Goal: Task Accomplishment & Management: Complete application form

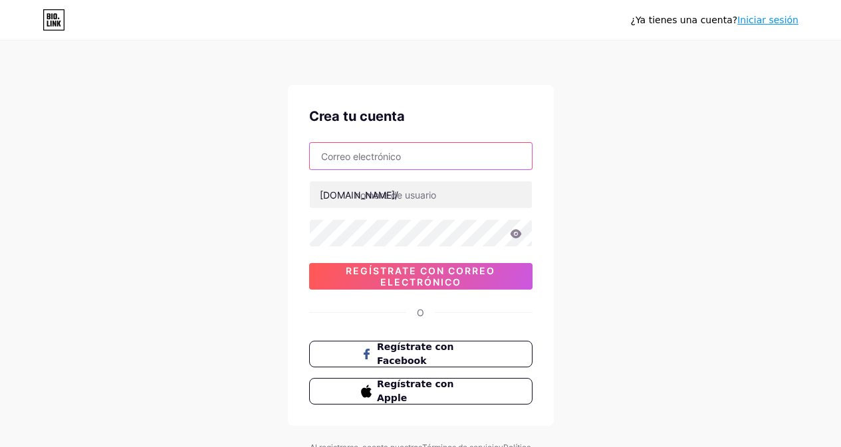
click at [360, 161] on input "text" at bounding box center [421, 156] width 222 height 27
click at [325, 157] on input "vvie" at bounding box center [421, 156] width 222 height 27
click at [370, 150] on input "vivie" at bounding box center [421, 156] width 222 height 27
type input "viviendoeldespertar"
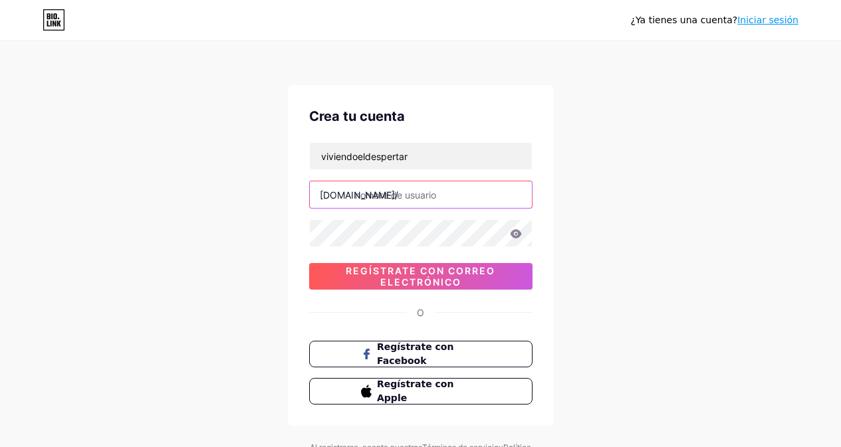
click at [390, 194] on input "text" at bounding box center [421, 194] width 222 height 27
type input "viviendoeldespertar"
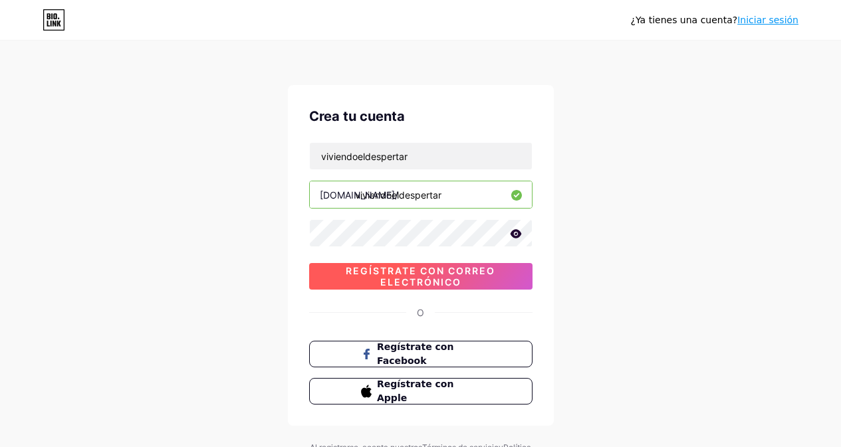
click at [461, 274] on font "Regístrate con correo electrónico" at bounding box center [421, 276] width 150 height 23
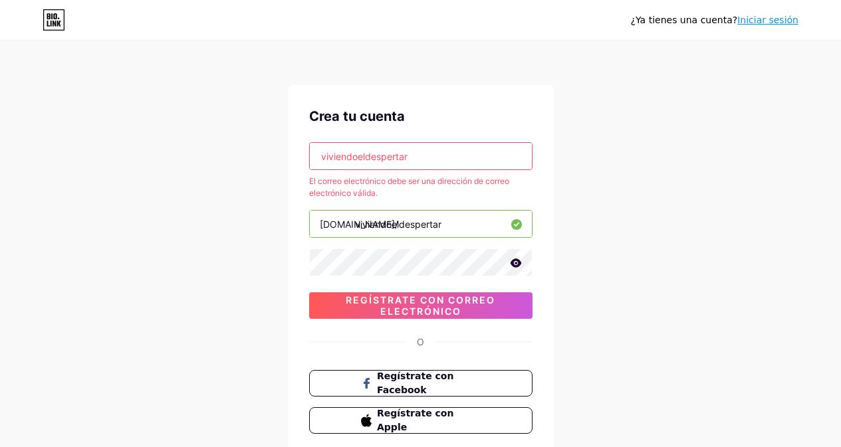
click at [455, 158] on input "viviendoeldespertar" at bounding box center [421, 156] width 222 height 27
drag, startPoint x: 453, startPoint y: 158, endPoint x: 233, endPoint y: 173, distance: 220.6
click at [233, 173] on div "¿Ya tienes una cuenta? Iniciar sesión Crea tu cuenta viviendoeldespertar El cor…" at bounding box center [420, 269] width 841 height 538
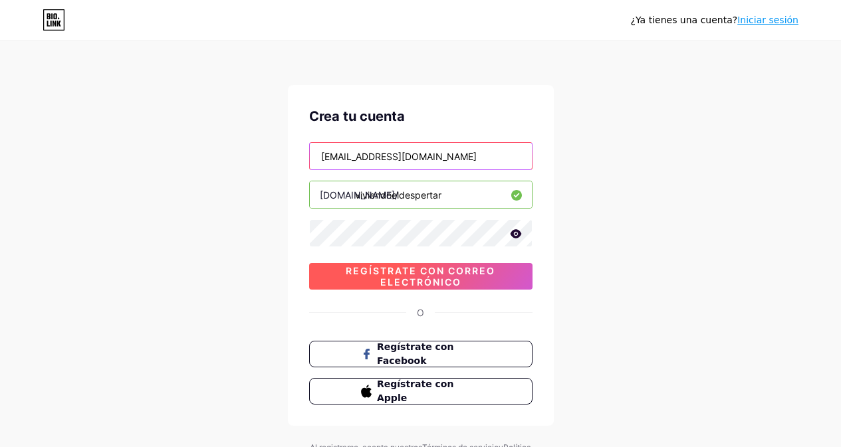
type input "[EMAIL_ADDRESS][DOMAIN_NAME]"
click at [475, 286] on span "Regístrate con correo electrónico" at bounding box center [420, 276] width 223 height 23
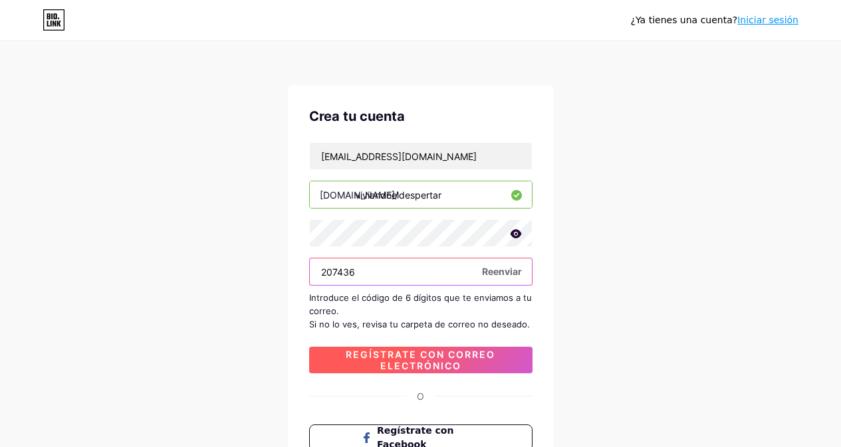
type input "207436"
click at [454, 364] on font "Regístrate con correo electrónico" at bounding box center [421, 360] width 150 height 23
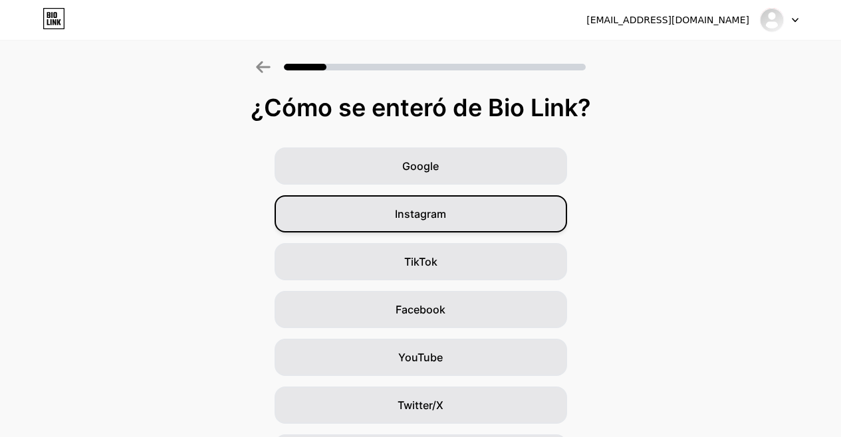
click at [485, 211] on div "Instagram" at bounding box center [421, 213] width 292 height 37
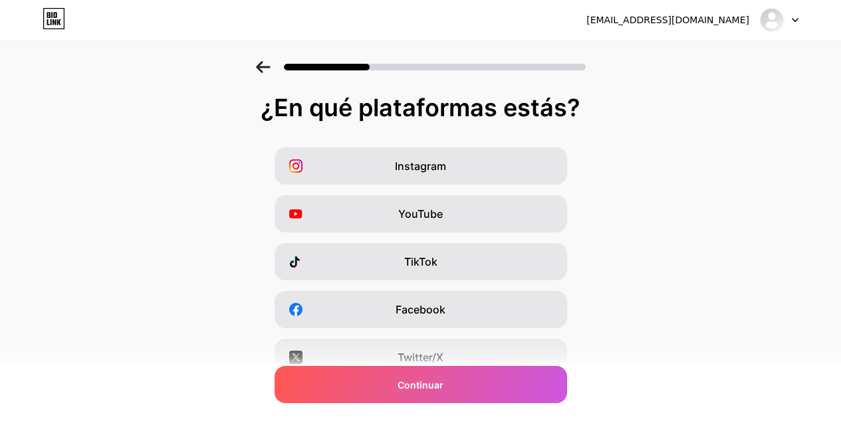
scroll to position [133, 0]
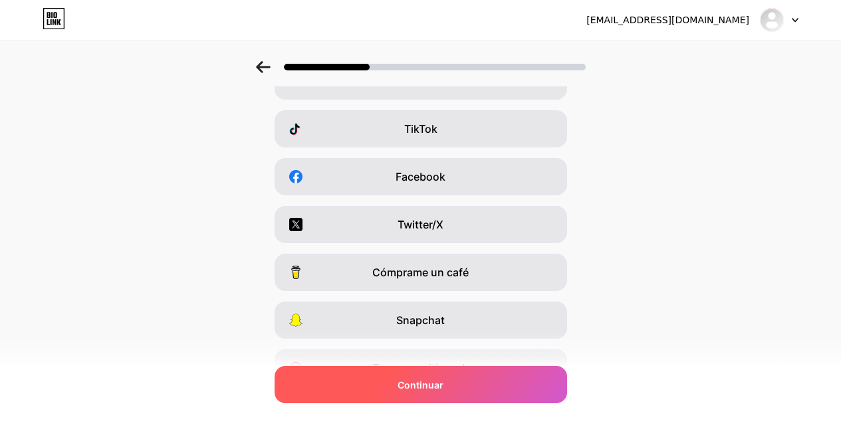
click at [519, 394] on div "Continuar" at bounding box center [421, 384] width 292 height 37
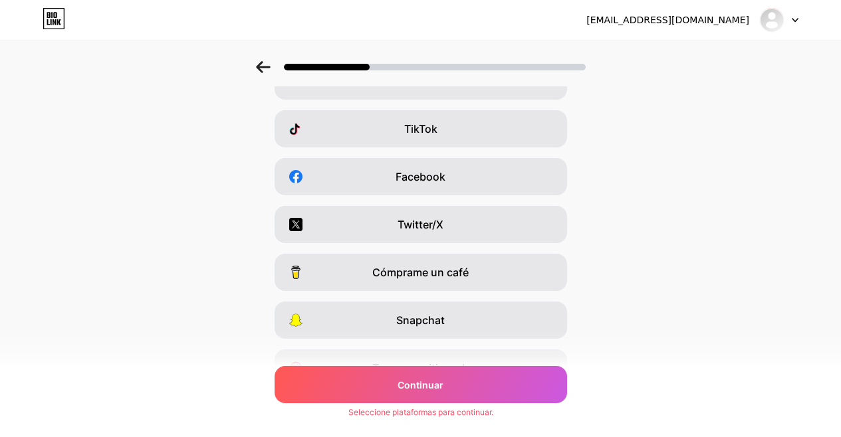
scroll to position [0, 0]
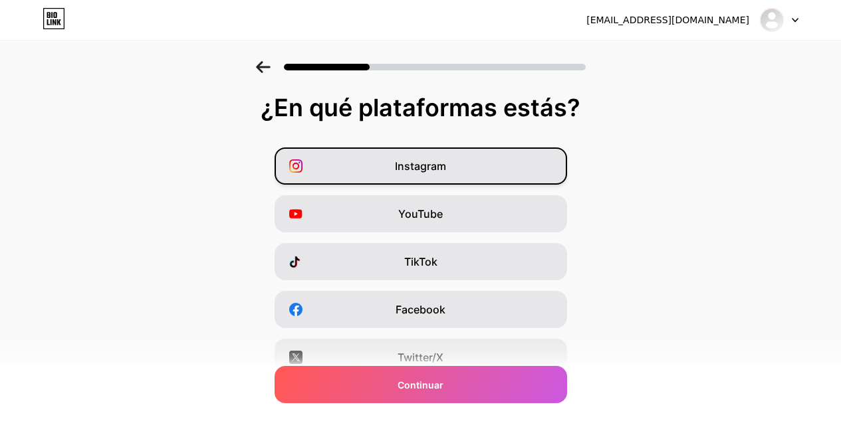
click at [473, 174] on div "Instagram" at bounding box center [421, 166] width 292 height 37
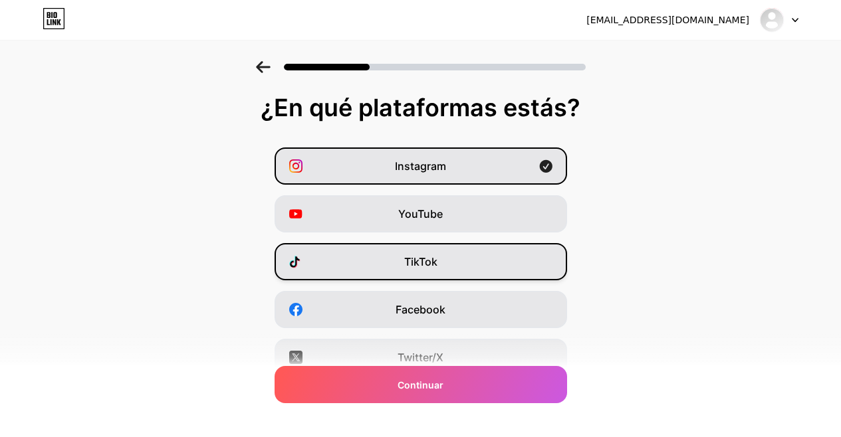
click at [478, 259] on div "TikTok" at bounding box center [421, 261] width 292 height 37
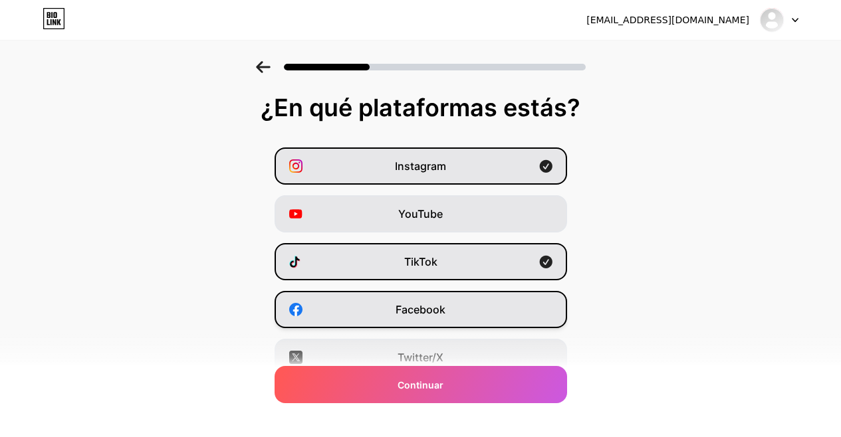
click at [480, 300] on div "Facebook" at bounding box center [421, 309] width 292 height 37
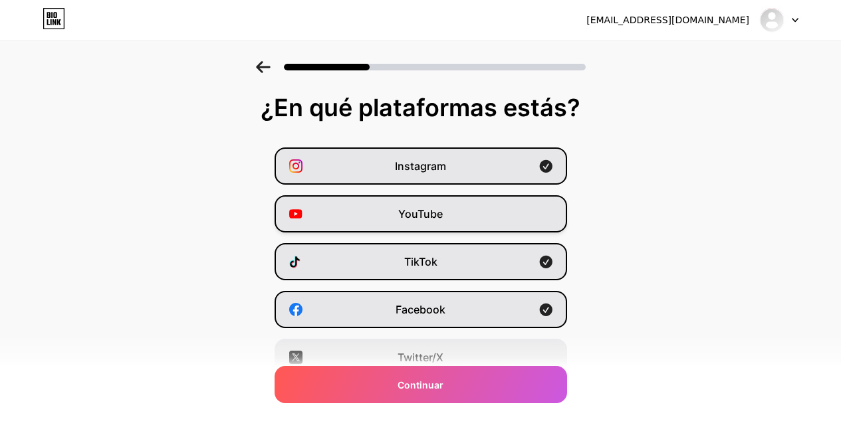
click at [493, 215] on div "YouTube" at bounding box center [421, 213] width 292 height 37
click at [528, 205] on div "YouTube" at bounding box center [421, 213] width 292 height 37
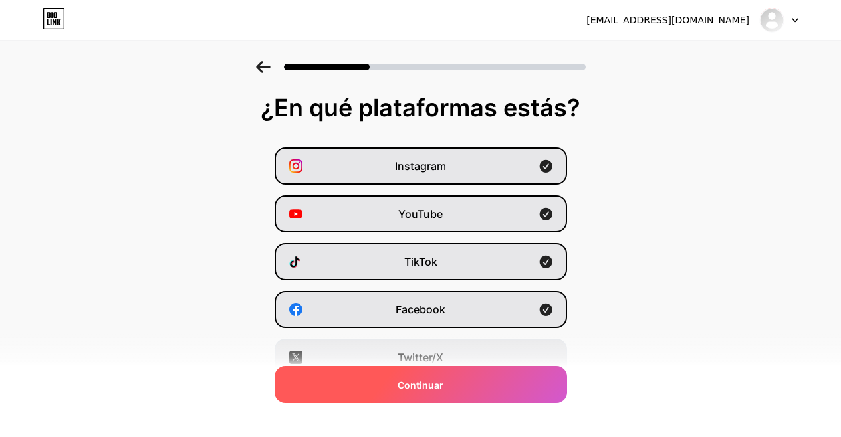
click at [519, 378] on div "Continuar" at bounding box center [421, 384] width 292 height 37
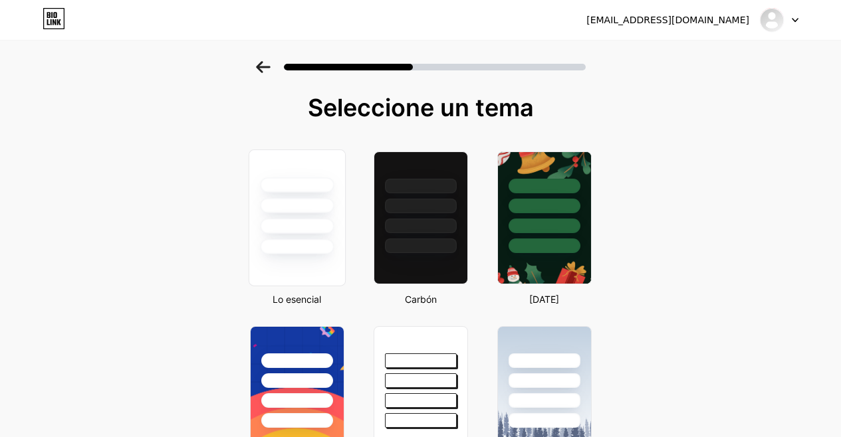
click at [350, 217] on div at bounding box center [297, 218] width 106 height 145
click at [344, 217] on div at bounding box center [297, 202] width 96 height 104
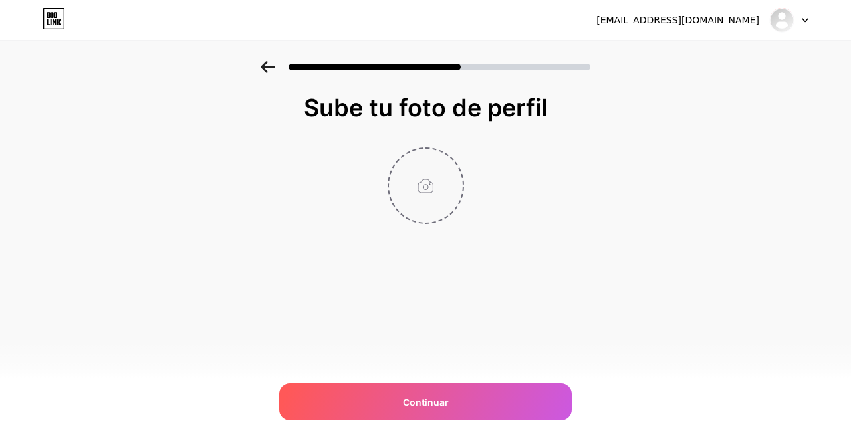
click at [431, 187] on input "file" at bounding box center [426, 186] width 74 height 74
click at [424, 184] on input "file" at bounding box center [426, 186] width 74 height 74
type input "C:\fakepath\507088832_122105355764905809_6507268904863526192_n.jpg"
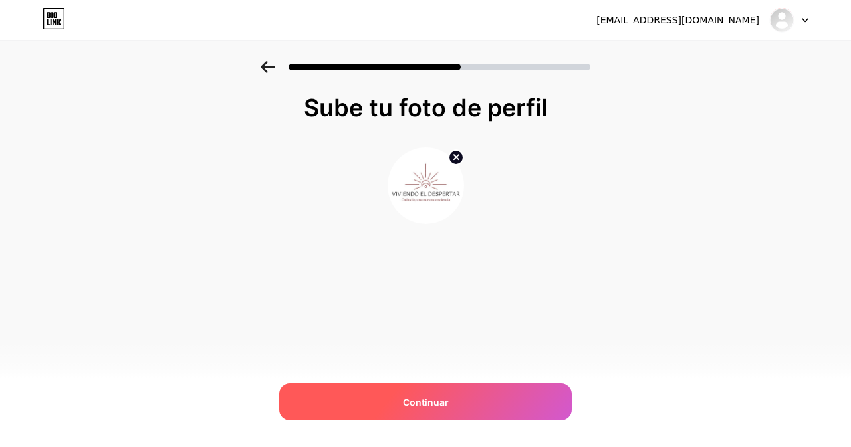
click at [495, 410] on div "Continuar" at bounding box center [425, 402] width 292 height 37
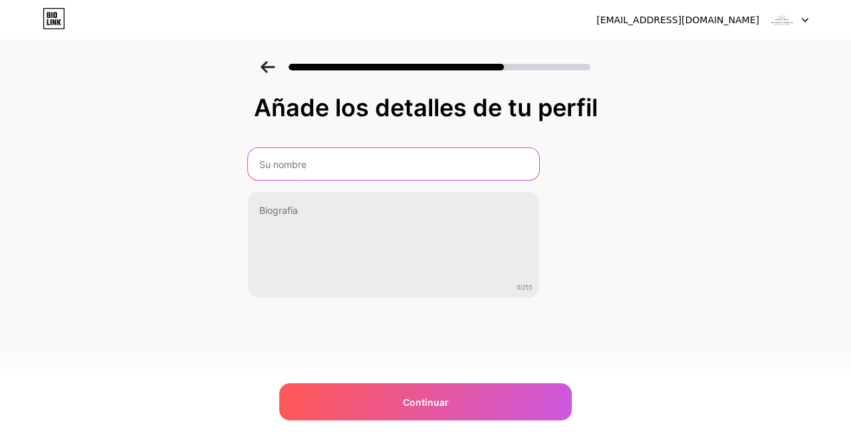
click at [404, 172] on input "text" at bounding box center [393, 164] width 291 height 32
type input "viviendoeldespertar"
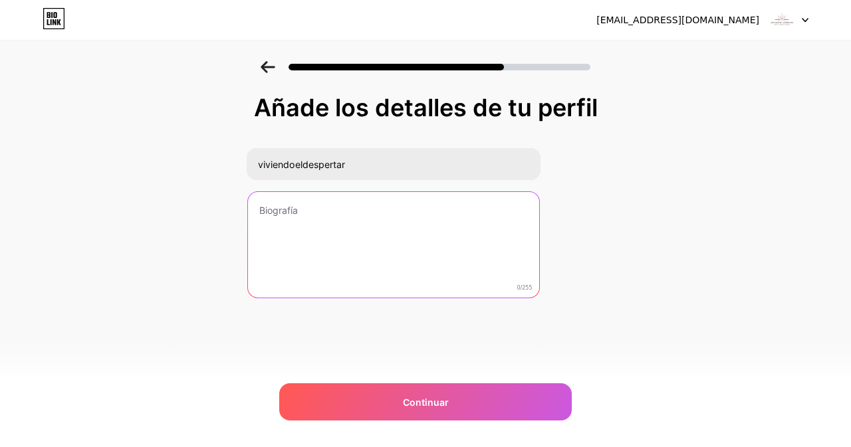
click at [385, 201] on textarea at bounding box center [393, 245] width 291 height 107
paste textarea "@viviendoeldespertar, es un rincón virtual, exploramos el crecimiento personal,…"
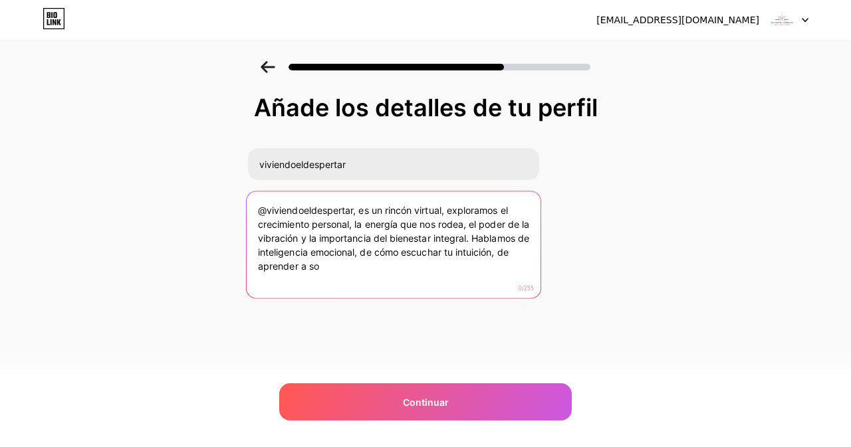
drag, startPoint x: 469, startPoint y: 241, endPoint x: 502, endPoint y: 273, distance: 45.6
click at [502, 273] on textarea "@viviendoeldespertar, es un rincón virtual, exploramos el crecimiento personal,…" at bounding box center [393, 245] width 294 height 108
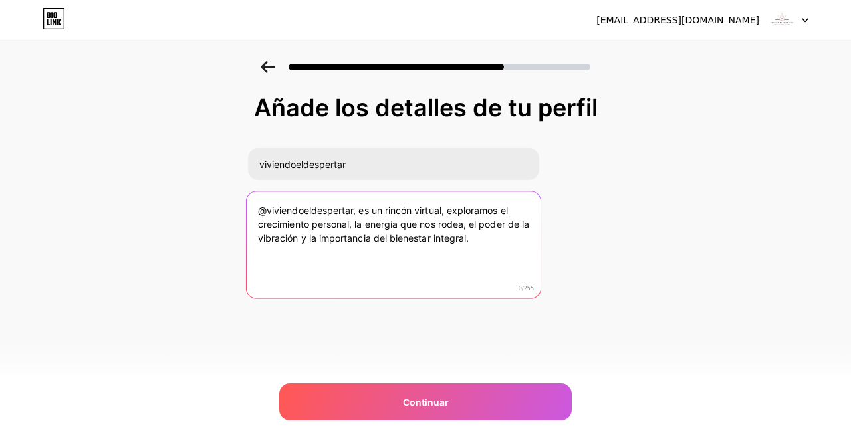
drag, startPoint x: 260, startPoint y: 213, endPoint x: 469, endPoint y: 261, distance: 214.8
click at [469, 261] on textarea "@viviendoeldespertar, es un rincón virtual, exploramos el crecimiento personal,…" at bounding box center [393, 245] width 294 height 108
paste textarea "Hablamos de inteligencia emocional, de cómo escuchar tu intuición, de aprender …"
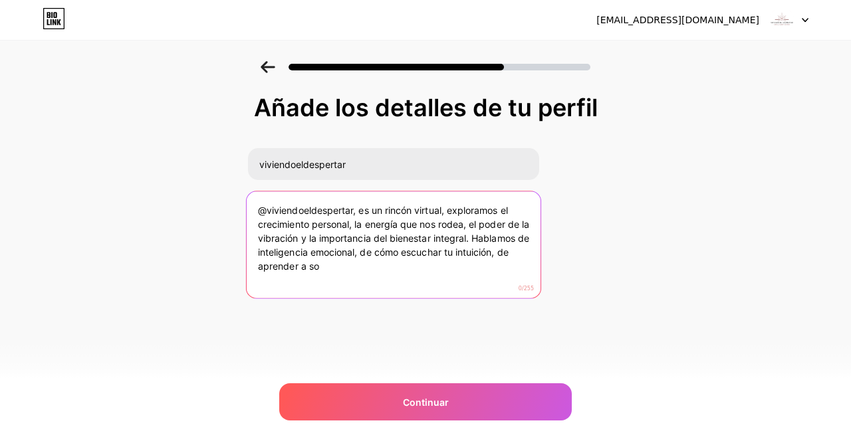
drag, startPoint x: 473, startPoint y: 241, endPoint x: 507, endPoint y: 269, distance: 43.9
click at [507, 269] on textarea "@viviendoeldespertar, es un rincón virtual, exploramos el crecimiento personal,…" at bounding box center [393, 245] width 294 height 108
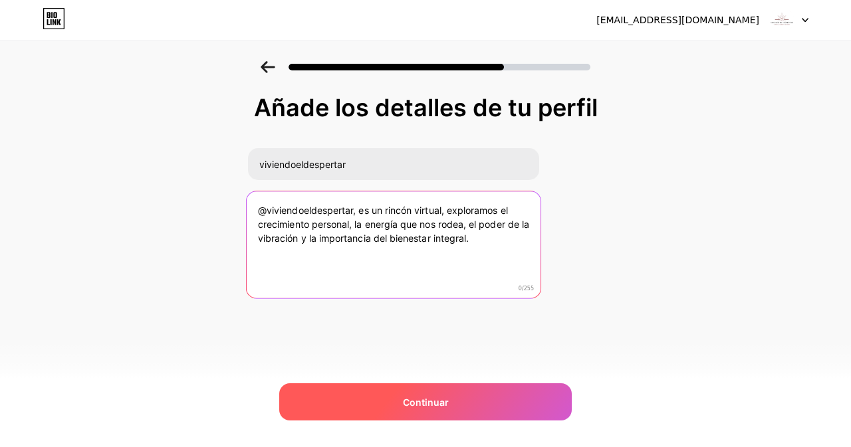
type textarea "@viviendoeldespertar, es un rincón virtual, exploramos el crecimiento personal,…"
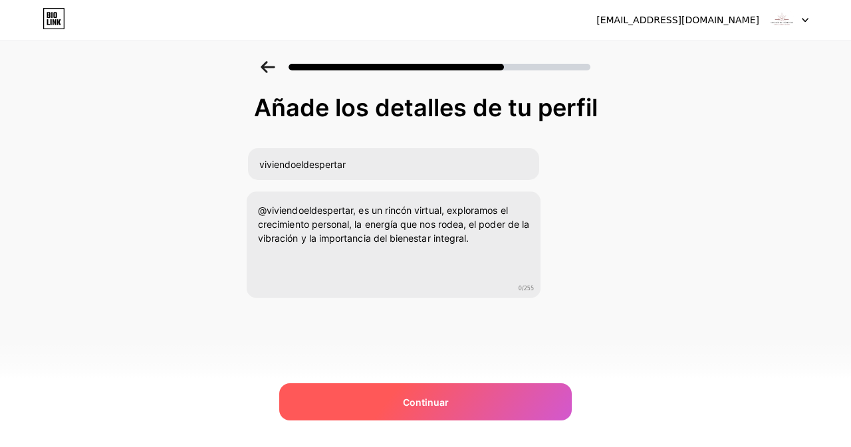
click at [477, 411] on div "Continuar" at bounding box center [425, 402] width 292 height 37
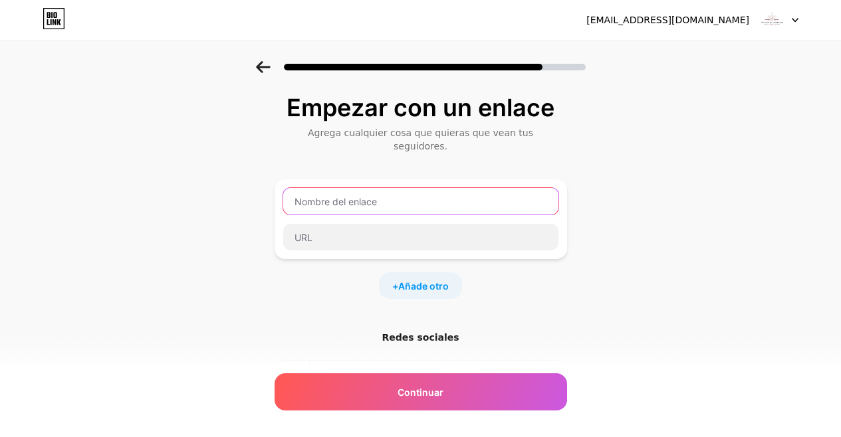
click at [426, 193] on input "text" at bounding box center [420, 201] width 275 height 27
click at [342, 188] on input "text" at bounding box center [420, 201] width 275 height 27
paste input "[URL][DOMAIN_NAME]"
type input "[URL][DOMAIN_NAME]"
click at [713, 233] on div "Empezar con un enlace Agrega cualquier cosa que quieras que vean tus seguidores…" at bounding box center [420, 301] width 841 height 481
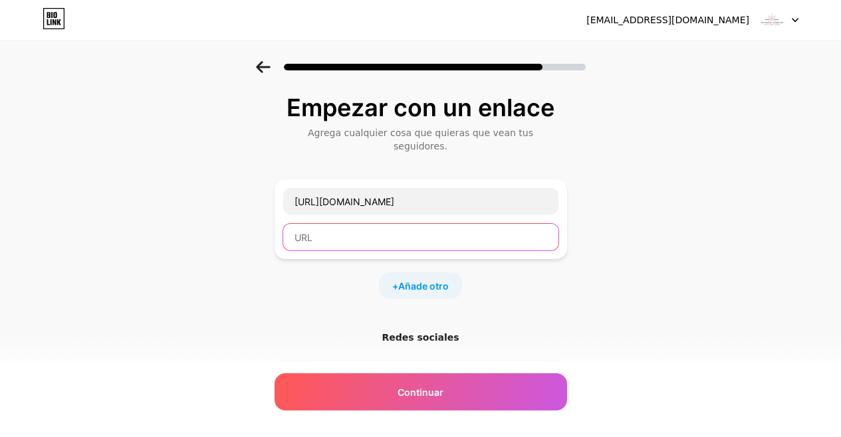
click at [500, 225] on input "text" at bounding box center [420, 237] width 275 height 27
click at [455, 273] on div "+ Añade otro" at bounding box center [420, 286] width 83 height 27
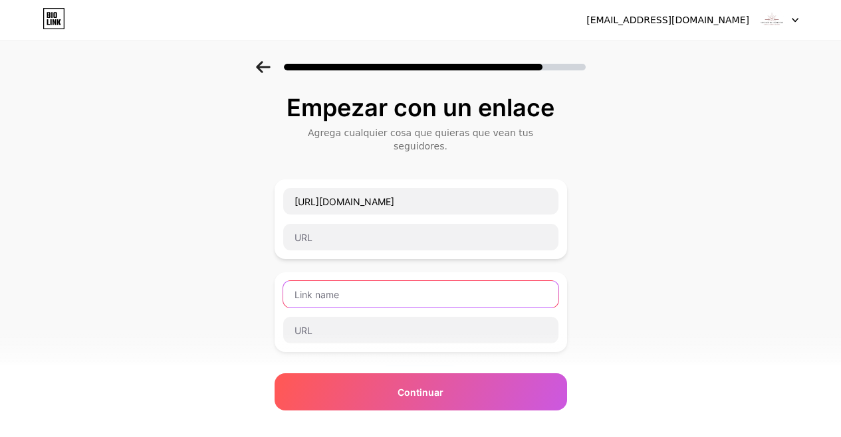
click at [499, 281] on input "text" at bounding box center [420, 294] width 275 height 27
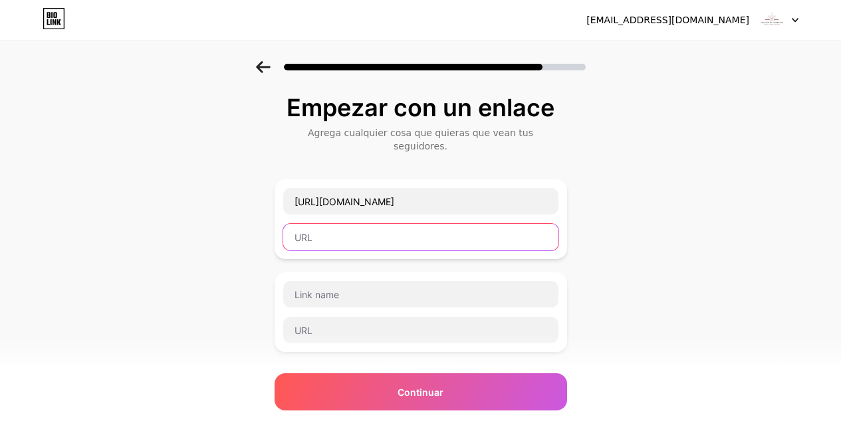
click at [494, 224] on input "text" at bounding box center [420, 237] width 275 height 27
click at [404, 224] on input "text" at bounding box center [420, 237] width 275 height 27
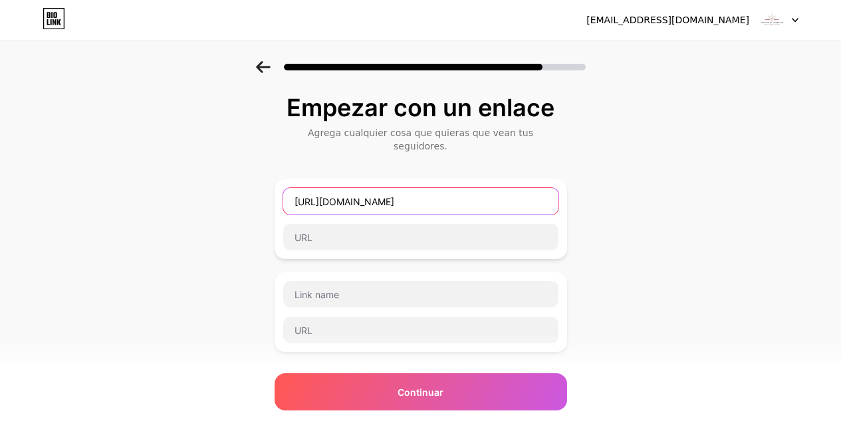
drag, startPoint x: 513, startPoint y: 185, endPoint x: 264, endPoint y: 185, distance: 248.6
click at [264, 185] on div "Empezar con un enlace Agrega cualquier cosa que quieras que vean tus seguidores…" at bounding box center [420, 348] width 841 height 574
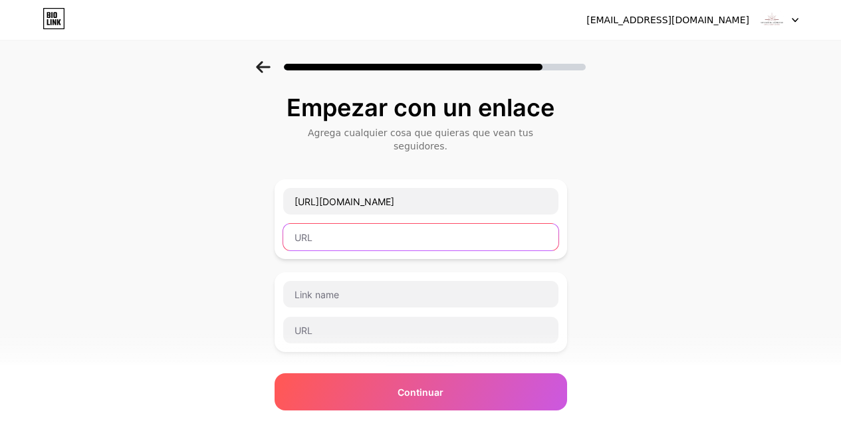
click at [332, 228] on input "text" at bounding box center [420, 237] width 275 height 27
paste input "[URL][DOMAIN_NAME]"
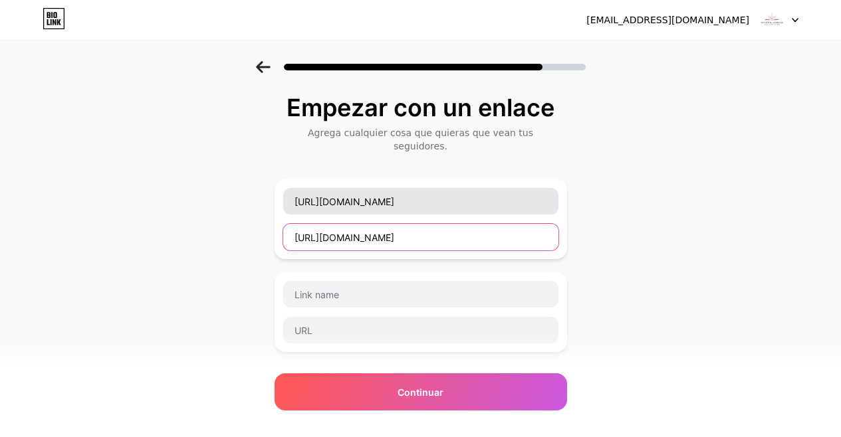
type input "[URL][DOMAIN_NAME]"
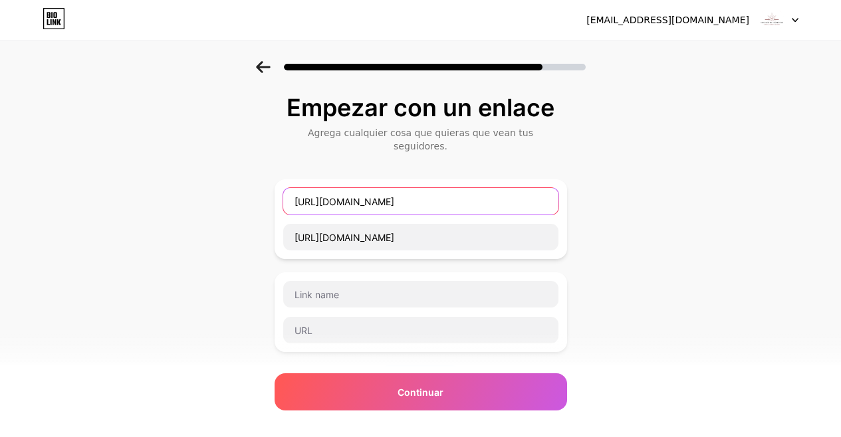
drag, startPoint x: 421, startPoint y: 188, endPoint x: 253, endPoint y: 187, distance: 167.5
click at [253, 187] on div "Empezar con un enlace Agrega cualquier cosa que quieras que vean tus seguidores…" at bounding box center [420, 348] width 841 height 574
type input "viviendoeldespertar"
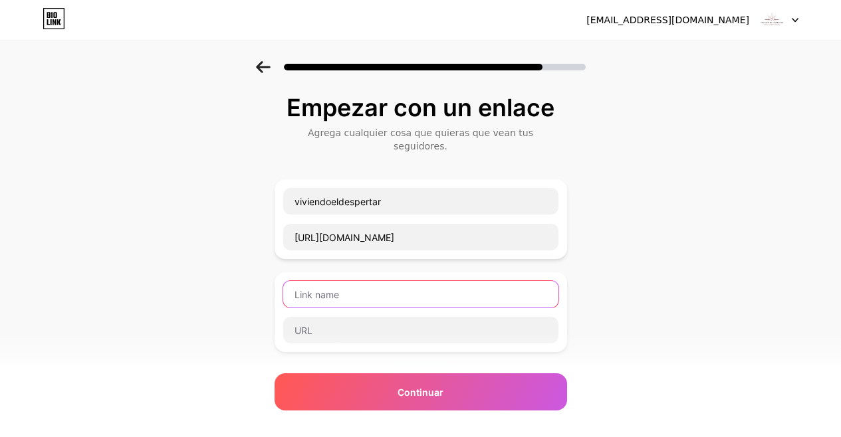
click at [307, 281] on input "text" at bounding box center [420, 294] width 275 height 27
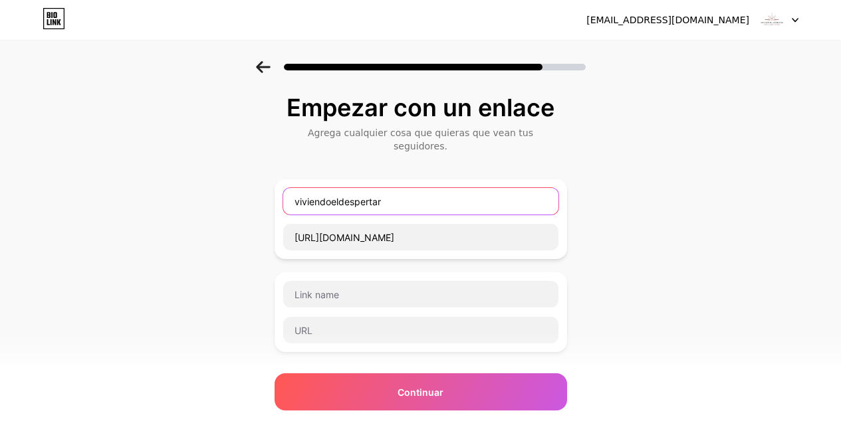
drag, startPoint x: 393, startPoint y: 192, endPoint x: 245, endPoint y: 191, distance: 147.6
click at [245, 191] on div "Empezar con un enlace Agrega cualquier cosa que quieras que vean tus seguidores…" at bounding box center [420, 348] width 841 height 574
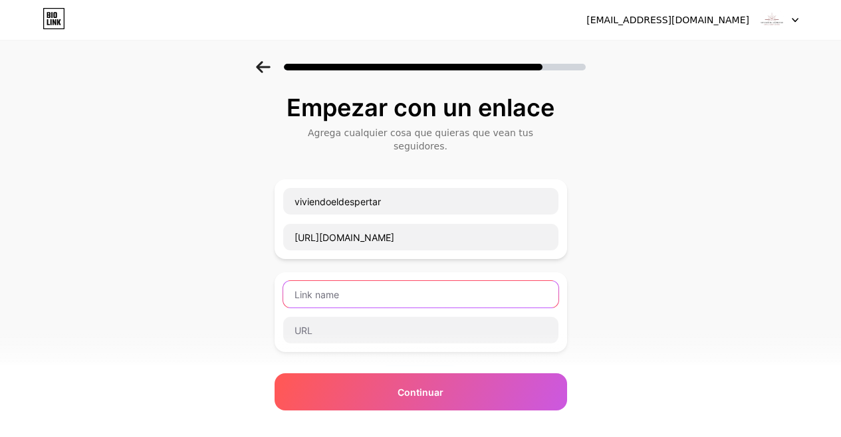
click at [326, 283] on input "text" at bounding box center [420, 294] width 275 height 27
paste input "viviendoeldespertar"
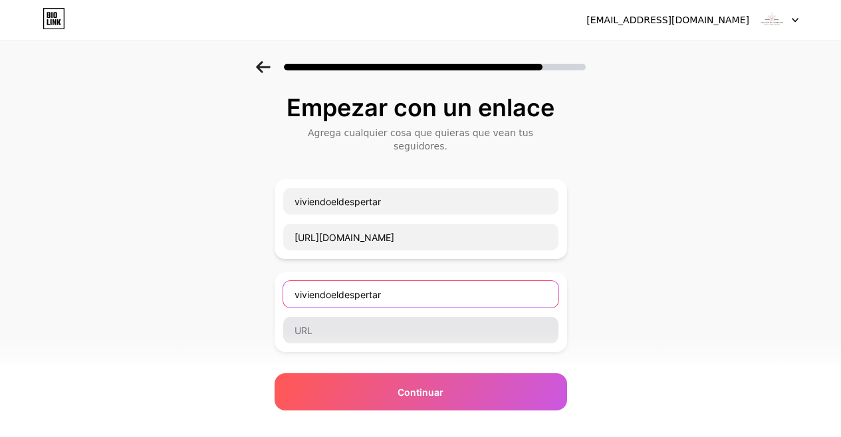
type input "viviendoeldespertar"
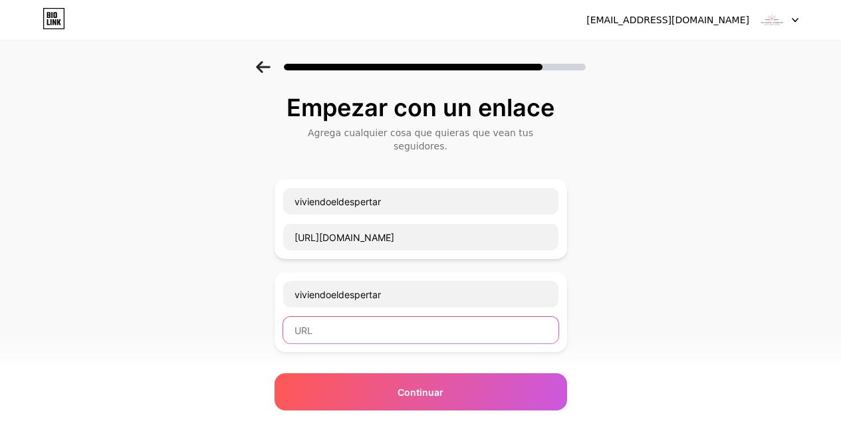
click at [329, 318] on input "text" at bounding box center [420, 330] width 275 height 27
paste input "viviendoeldespertar"
drag, startPoint x: 387, startPoint y: 318, endPoint x: 290, endPoint y: 312, distance: 96.6
click at [290, 317] on input "viviendoeldespertar" at bounding box center [420, 330] width 275 height 27
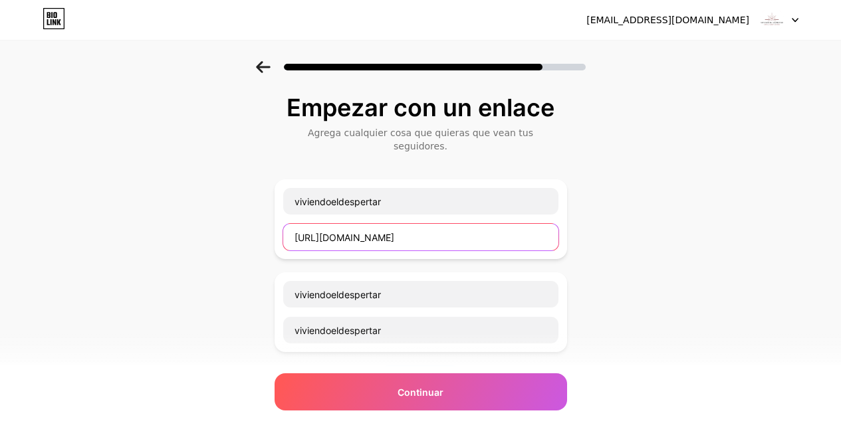
click at [334, 231] on input "[URL][DOMAIN_NAME]" at bounding box center [420, 237] width 275 height 27
drag, startPoint x: 299, startPoint y: 225, endPoint x: 534, endPoint y: 223, distance: 234.7
click at [534, 224] on input "[URL][DOMAIN_NAME]" at bounding box center [420, 237] width 275 height 27
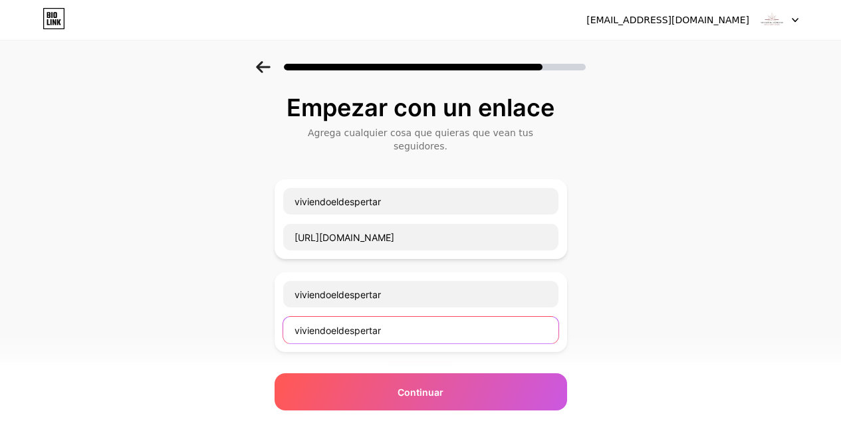
drag, startPoint x: 421, startPoint y: 316, endPoint x: 273, endPoint y: 317, distance: 148.9
click at [273, 317] on div "Empezar con un enlace Agrega cualquier cosa que quieras que vean tus seguidores…" at bounding box center [420, 348] width 841 height 574
paste input "[URL][DOMAIN_NAME]"
click at [356, 317] on input "[URL][DOMAIN_NAME]" at bounding box center [420, 330] width 275 height 27
drag, startPoint x: 499, startPoint y: 316, endPoint x: 402, endPoint y: 316, distance: 96.4
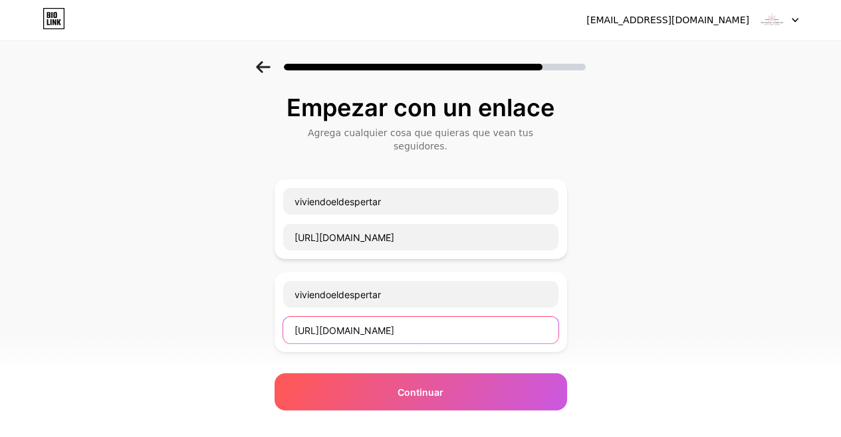
click at [402, 317] on input "[URL][DOMAIN_NAME]" at bounding box center [420, 330] width 275 height 27
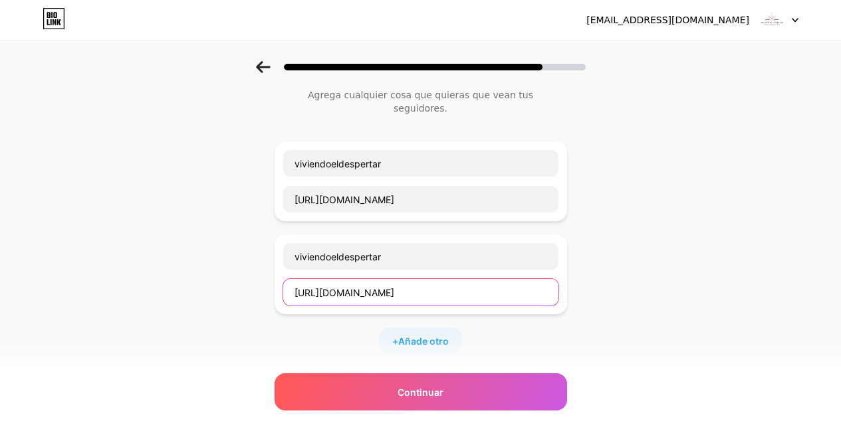
scroll to position [171, 0]
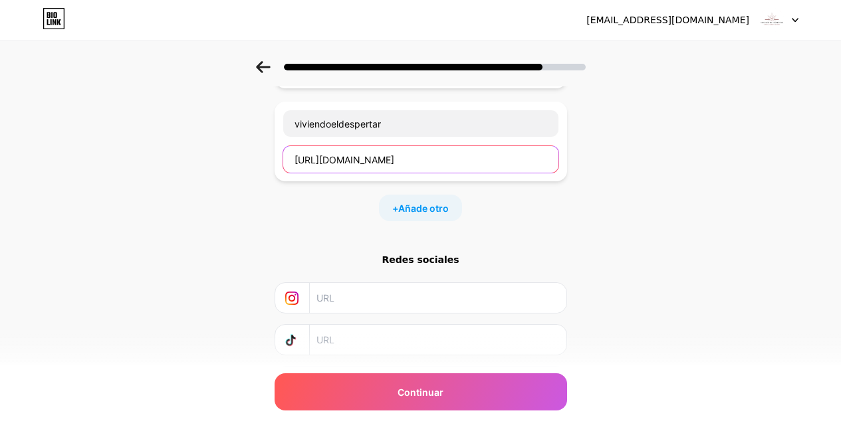
type input "[URL][DOMAIN_NAME]"
click at [423, 328] on input "text" at bounding box center [436, 340] width 241 height 30
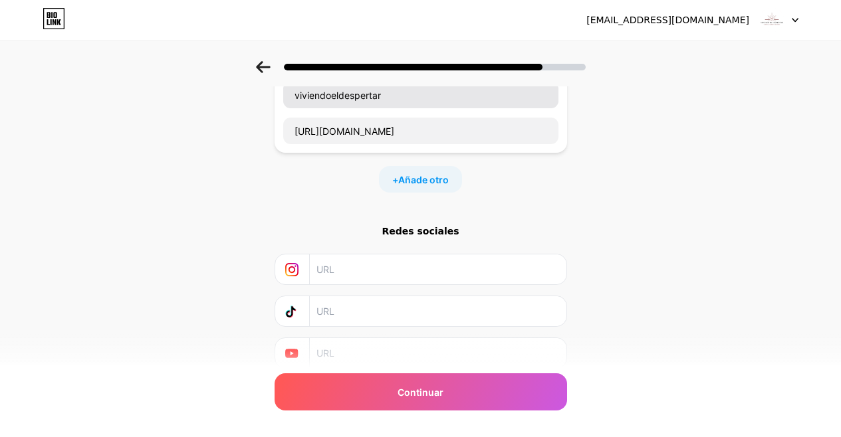
scroll to position [237, 0]
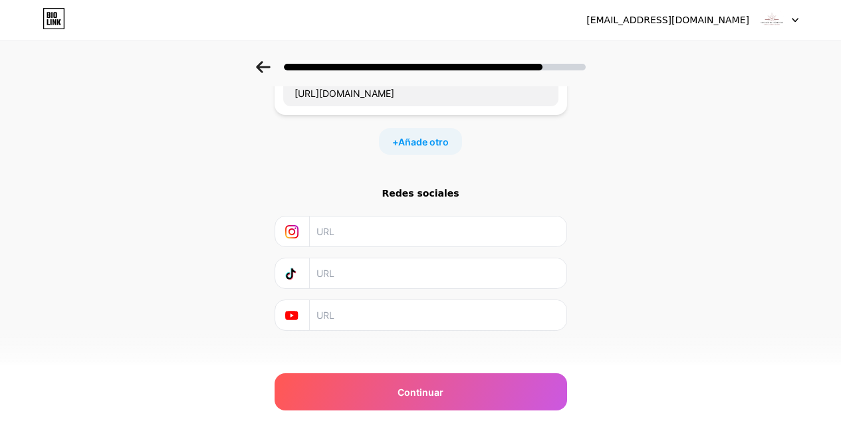
click at [449, 266] on input "text" at bounding box center [436, 274] width 241 height 30
drag, startPoint x: 429, startPoint y: 253, endPoint x: 269, endPoint y: 267, distance: 161.5
click at [275, 267] on div "Empezar con un enlace Agrega cualquier cosa que quieras que vean tus seguidores…" at bounding box center [420, 111] width 841 height 574
type input "vivendo"
click at [269, 267] on div "Empezar con un enlace Agrega cualquier cosa que quieras que vean tus seguidores…" at bounding box center [420, 111] width 841 height 574
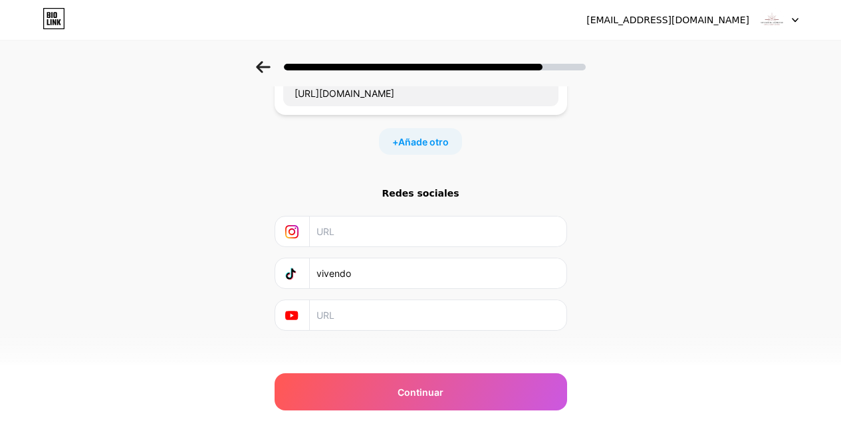
drag, startPoint x: 318, startPoint y: 258, endPoint x: 385, endPoint y: 258, distance: 66.5
click at [385, 259] on div "vivendo" at bounding box center [420, 274] width 275 height 30
drag, startPoint x: 385, startPoint y: 258, endPoint x: 322, endPoint y: 259, distance: 62.5
click at [324, 259] on input "vivendo" at bounding box center [436, 274] width 241 height 30
click at [344, 300] on input "text" at bounding box center [436, 315] width 241 height 30
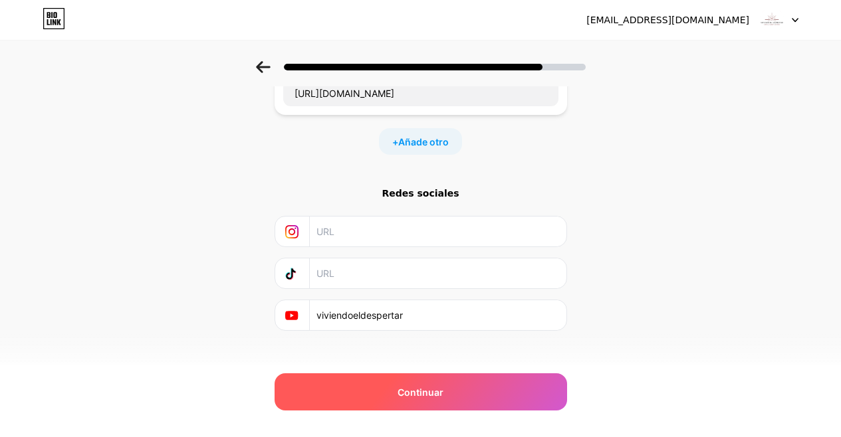
type input "viviendoeldespertar"
click at [481, 389] on div "Continuar" at bounding box center [421, 392] width 292 height 37
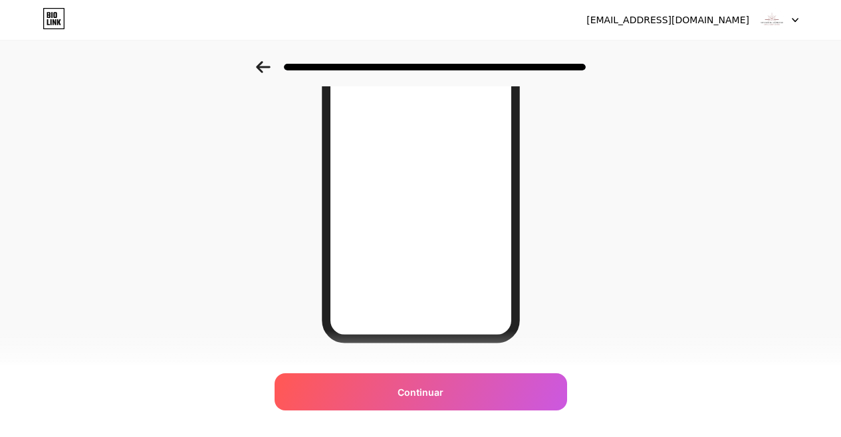
scroll to position [133, 0]
click at [270, 65] on icon at bounding box center [263, 67] width 15 height 12
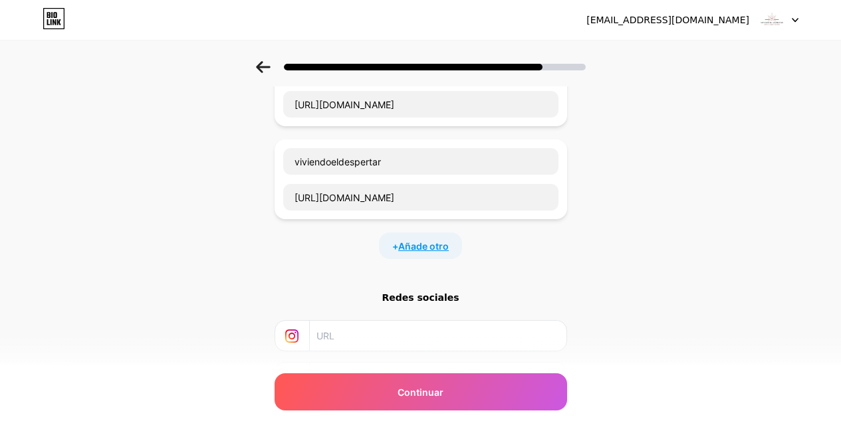
click at [445, 241] on font "Añade otro" at bounding box center [423, 246] width 51 height 11
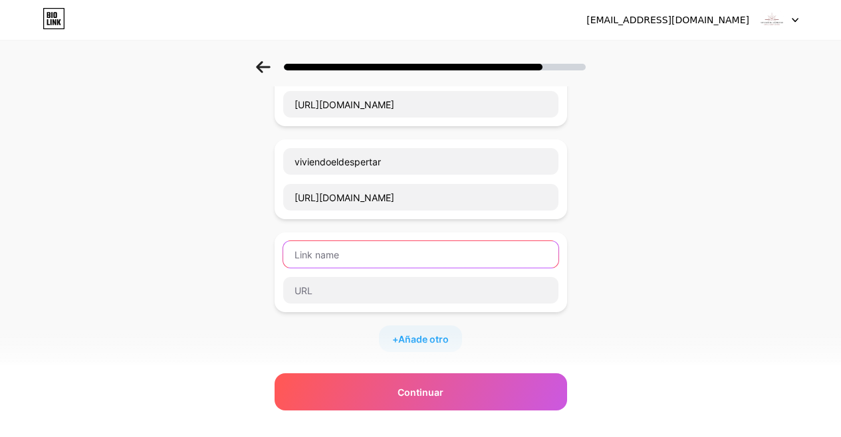
click at [400, 241] on input "text" at bounding box center [420, 254] width 275 height 27
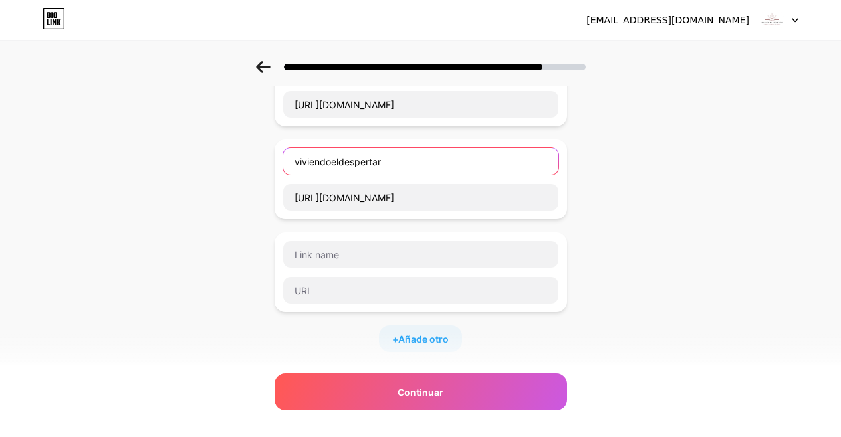
drag, startPoint x: 404, startPoint y: 149, endPoint x: 279, endPoint y: 149, distance: 124.3
click at [279, 149] on div "viviendoeldespertar [URL][DOMAIN_NAME]" at bounding box center [421, 180] width 292 height 80
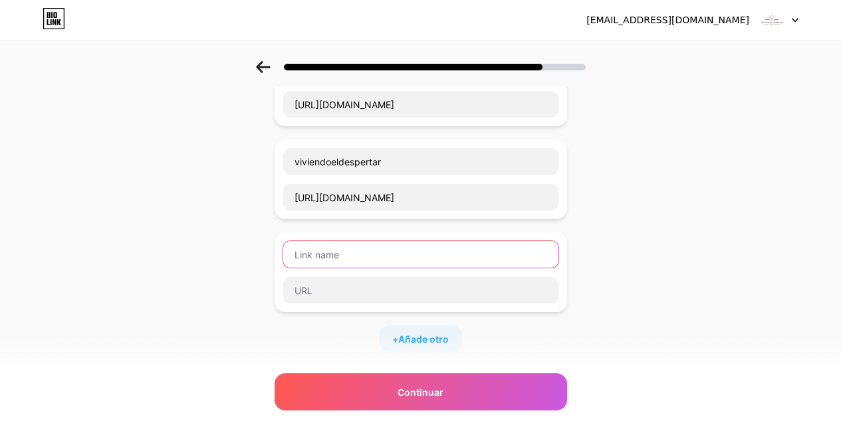
click at [344, 241] on input "text" at bounding box center [420, 254] width 275 height 27
paste input "viviendoeldespertar"
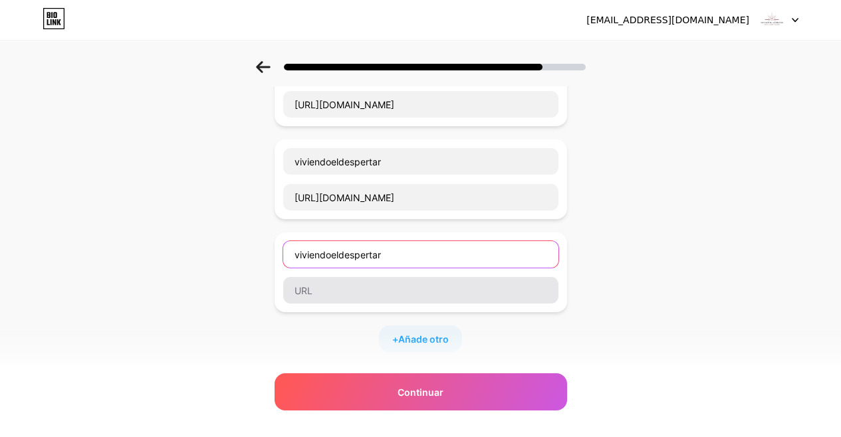
type input "viviendoeldespertar"
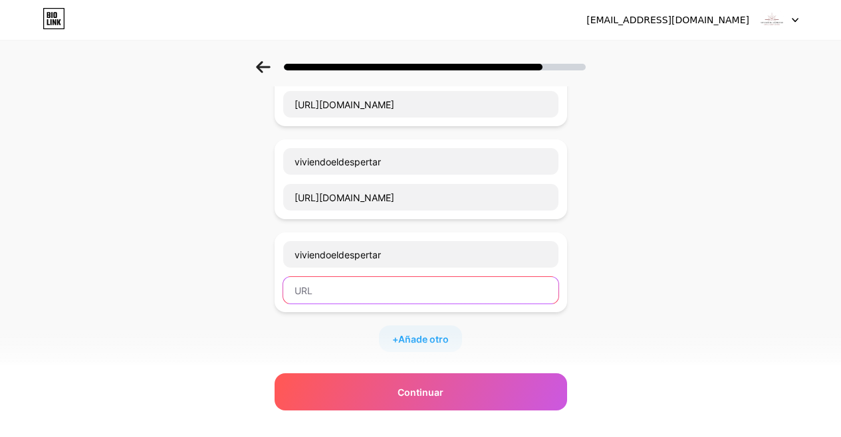
click at [354, 277] on input "text" at bounding box center [420, 290] width 275 height 27
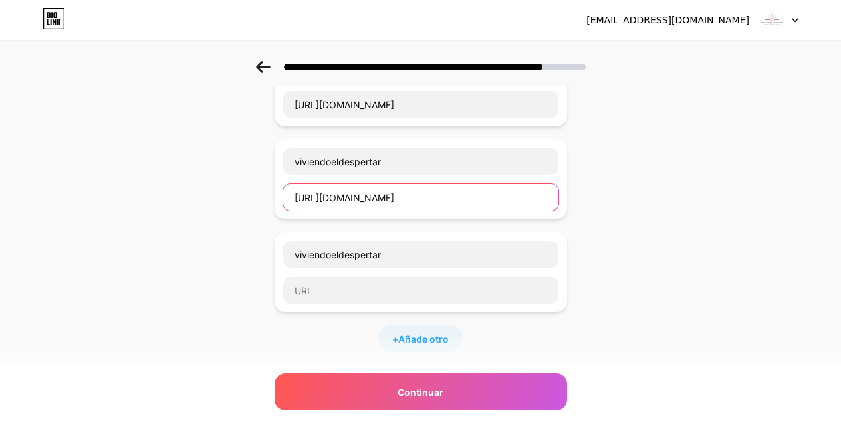
drag, startPoint x: 407, startPoint y: 189, endPoint x: 295, endPoint y: 185, distance: 112.4
click at [295, 185] on input "[URL][DOMAIN_NAME]" at bounding box center [420, 197] width 275 height 27
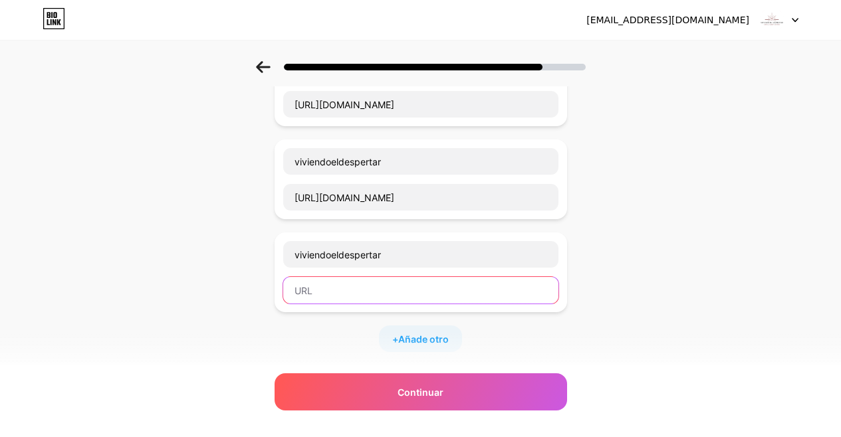
click at [324, 277] on input "text" at bounding box center [420, 290] width 275 height 27
paste input "[URL][DOMAIN_NAME]"
click at [356, 277] on input "[URL][DOMAIN_NAME]" at bounding box center [420, 290] width 275 height 27
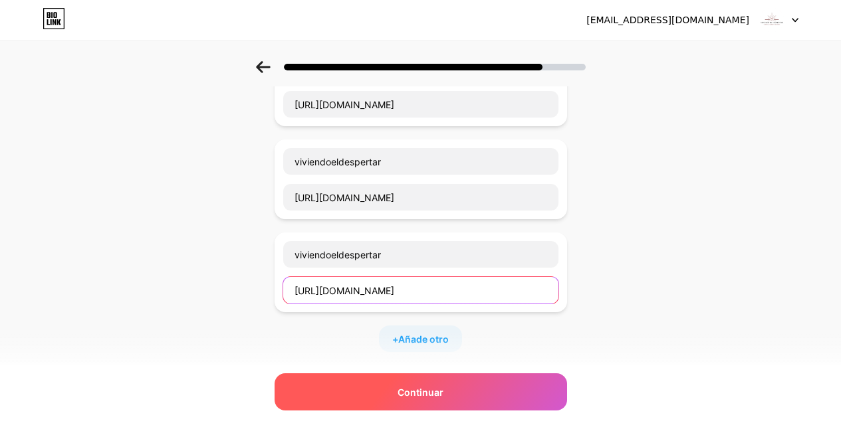
type input "[URL][DOMAIN_NAME]"
click at [471, 392] on div "Continuar" at bounding box center [421, 392] width 292 height 37
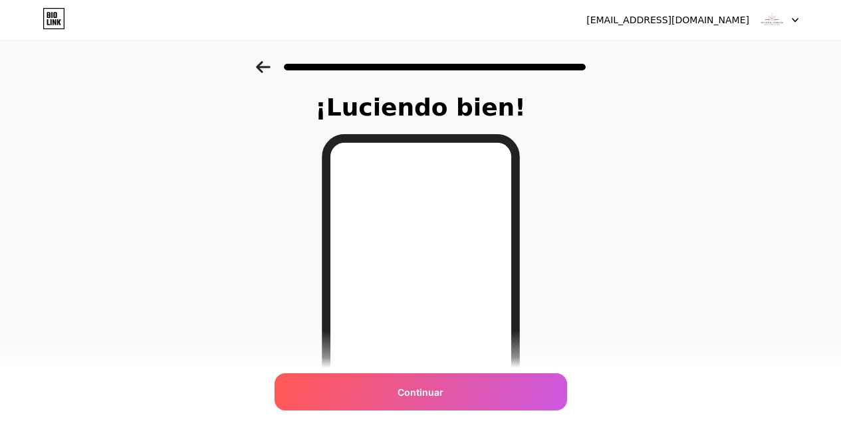
scroll to position [199, 0]
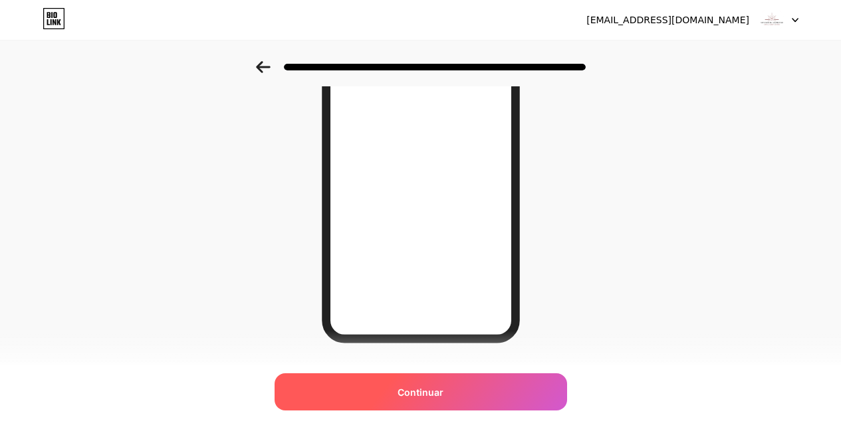
click at [475, 392] on div "Continuar" at bounding box center [421, 392] width 292 height 37
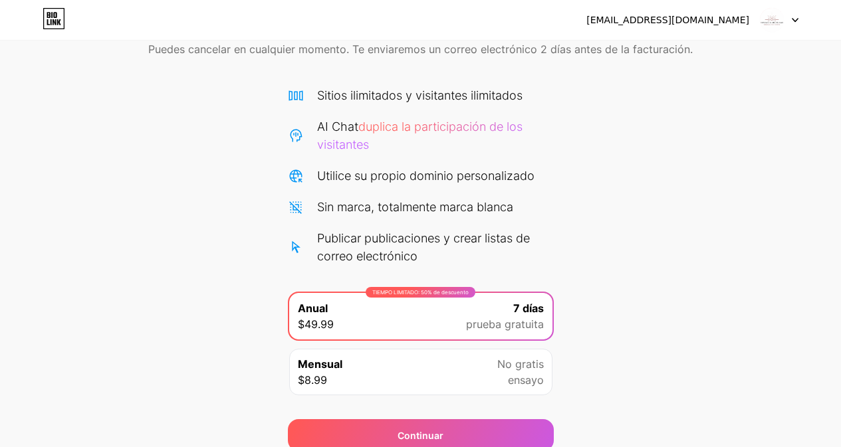
scroll to position [124, 0]
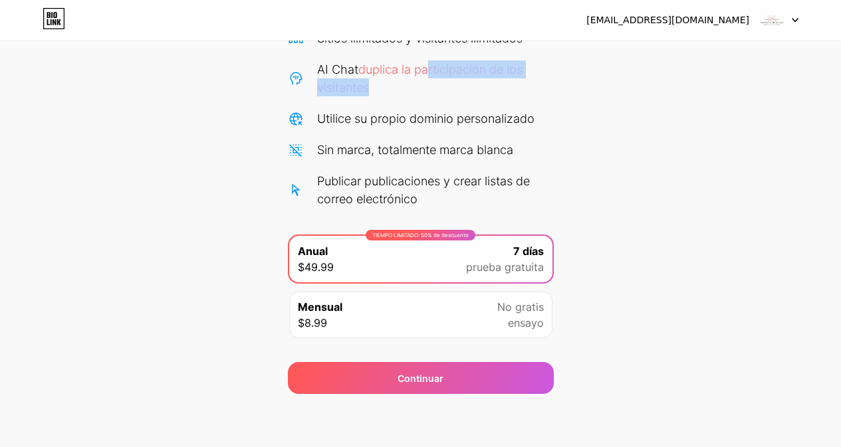
click at [431, 77] on div "Sitios ilimitados y visitantes ilimitados AI Chat duplica la participación de l…" at bounding box center [421, 118] width 266 height 179
click at [607, 203] on div "Comience su prueba gratuita de 7 días Puedes cancelar en cualquier momento. Te …" at bounding box center [420, 166] width 841 height 457
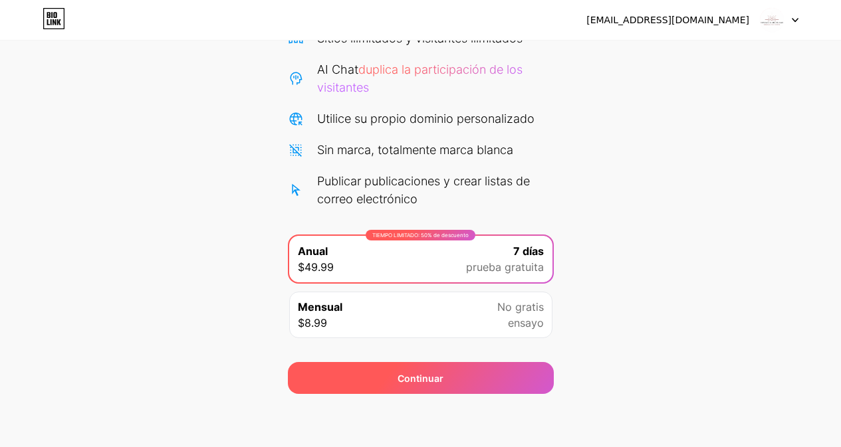
click at [499, 372] on div "Continuar" at bounding box center [421, 378] width 266 height 32
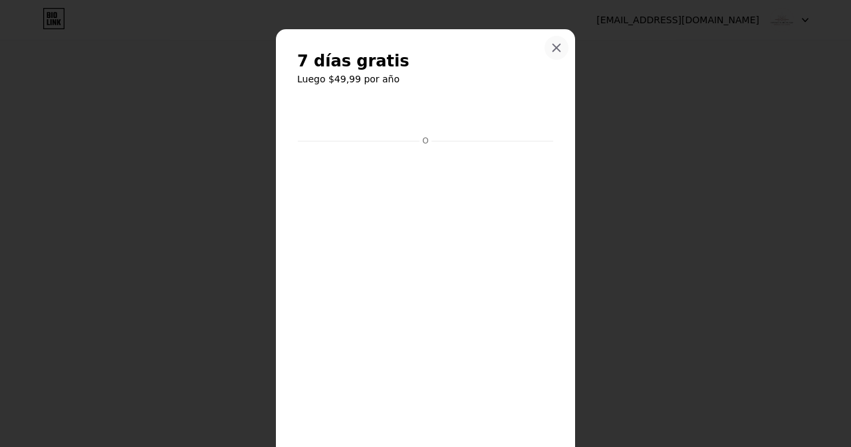
click at [555, 47] on icon at bounding box center [556, 48] width 11 height 11
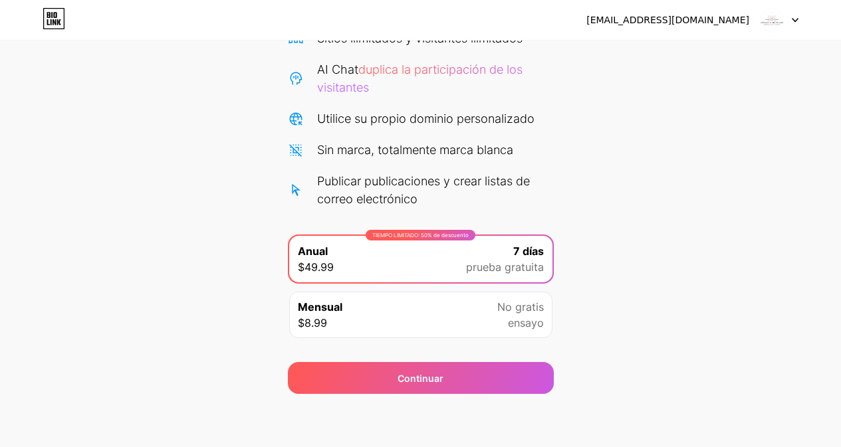
click at [541, 314] on span "No gratis" at bounding box center [520, 307] width 47 height 16
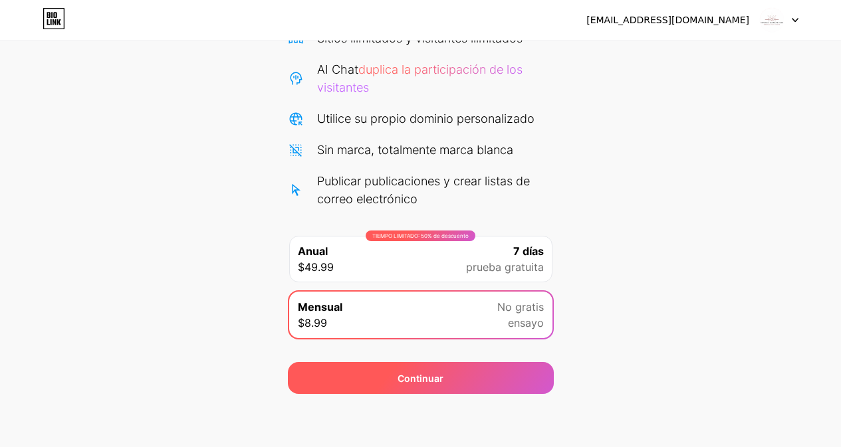
click at [501, 368] on div "Continuar" at bounding box center [421, 378] width 266 height 32
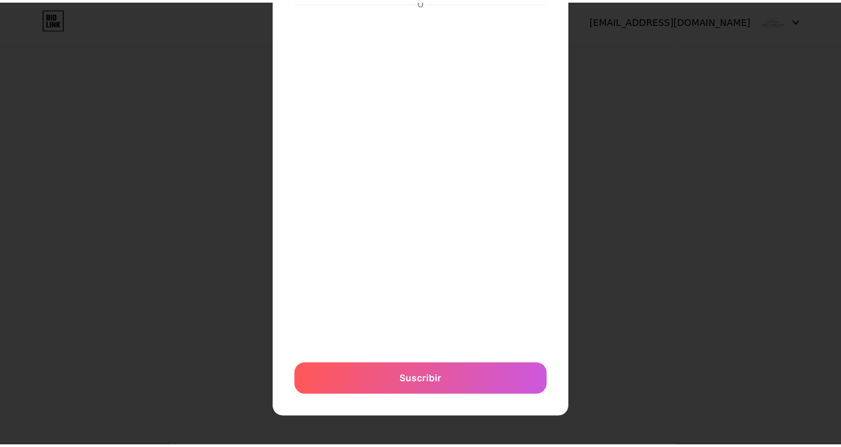
scroll to position [0, 0]
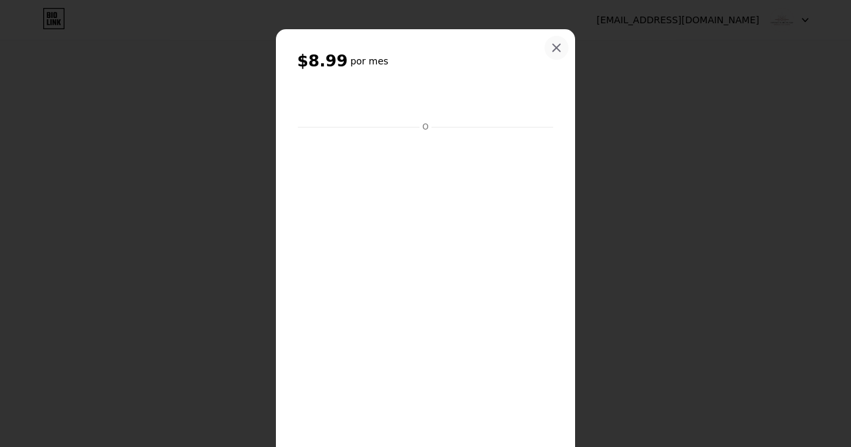
click at [554, 50] on icon at bounding box center [556, 48] width 11 height 11
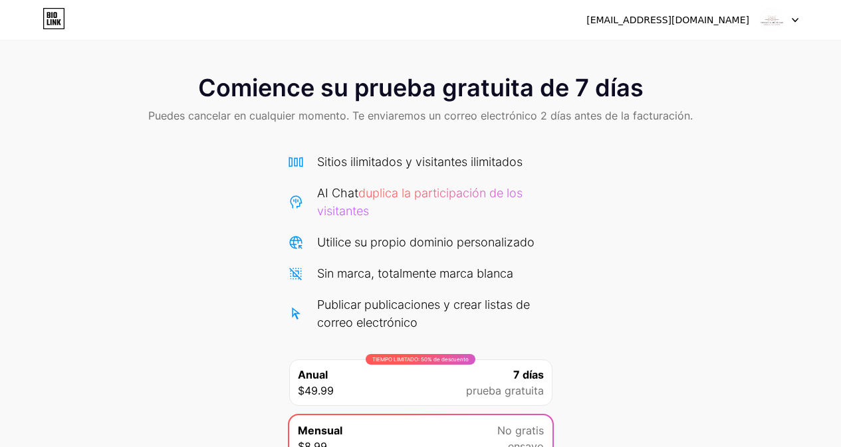
click at [764, 17] on img at bounding box center [771, 19] width 25 height 25
click at [754, 225] on div "Comience su prueba gratuita de 7 días Puedes cancelar en cualquier momento. Te …" at bounding box center [420, 289] width 841 height 457
click at [747, 221] on div "Comience su prueba gratuita de 7 días Puedes cancelar en cualquier momento. Te …" at bounding box center [420, 289] width 841 height 457
click at [654, 152] on div "Comience su prueba gratuita de 7 días Puedes cancelar en cualquier momento. Te …" at bounding box center [420, 289] width 841 height 457
click at [757, 21] on div "[EMAIL_ADDRESS][DOMAIN_NAME]" at bounding box center [692, 20] width 212 height 24
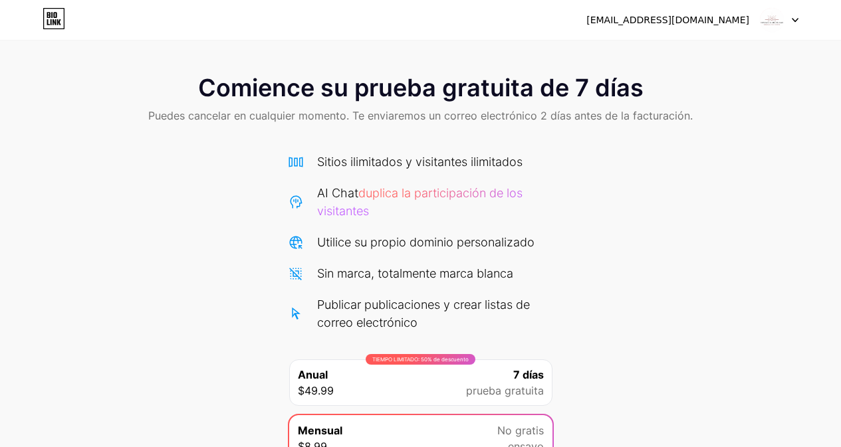
click at [785, 21] on div at bounding box center [779, 20] width 39 height 24
click at [747, 57] on li "Cerrar sesión" at bounding box center [715, 55] width 165 height 36
